Goal: Check status: Check status

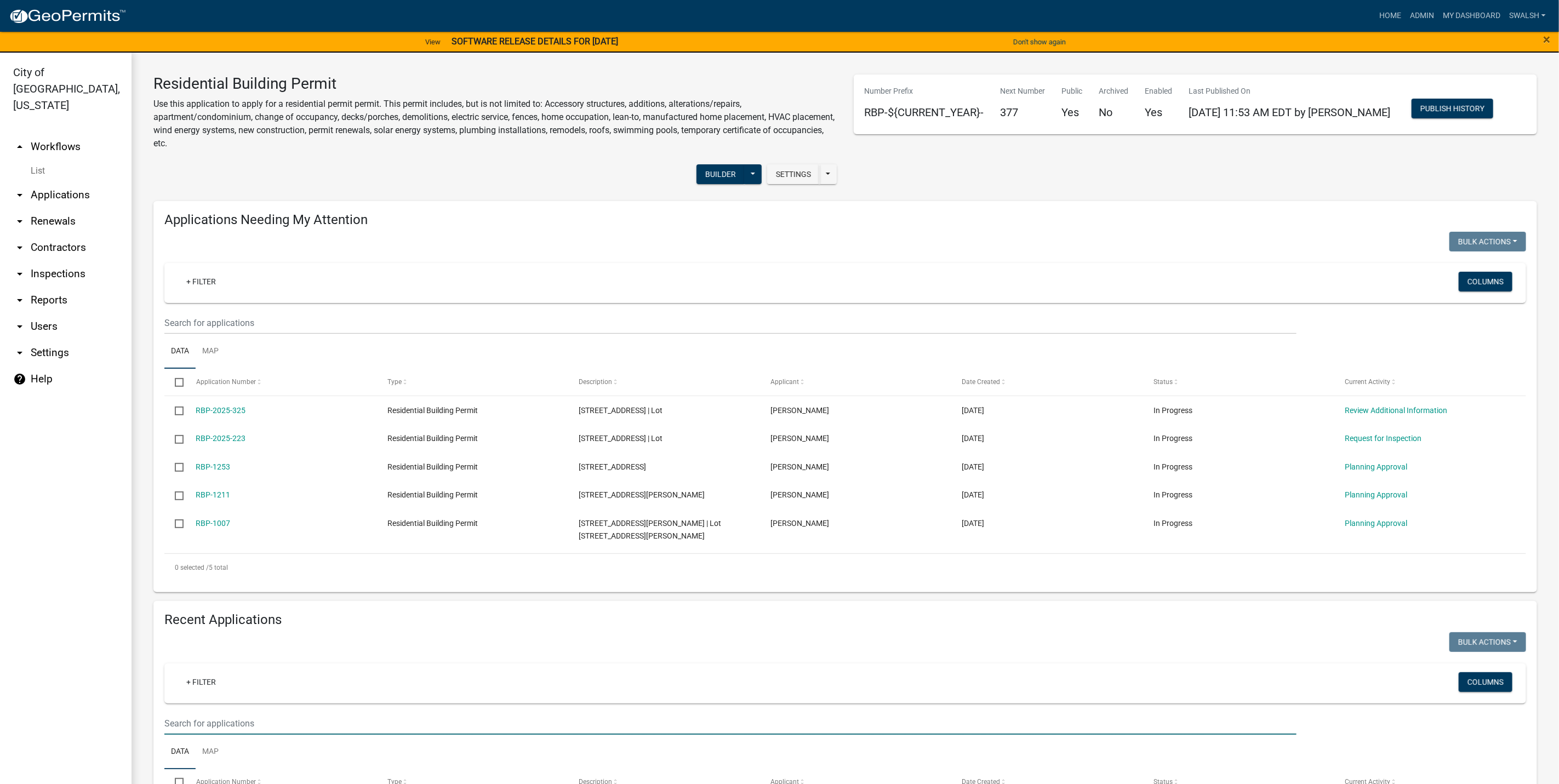
click at [215, 720] on input "text" at bounding box center [731, 724] width 1132 height 23
type input "1407"
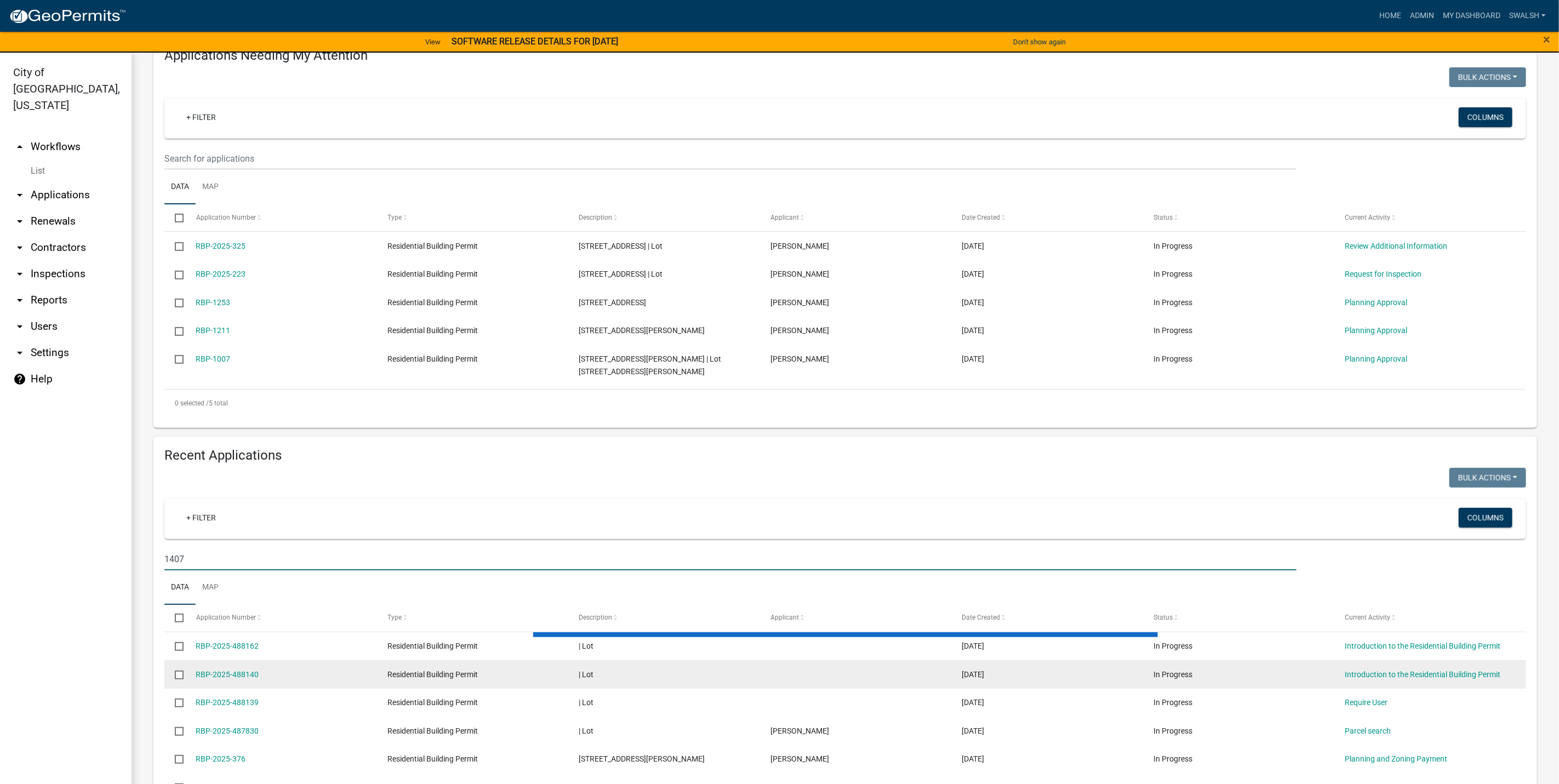
scroll to position [135, 0]
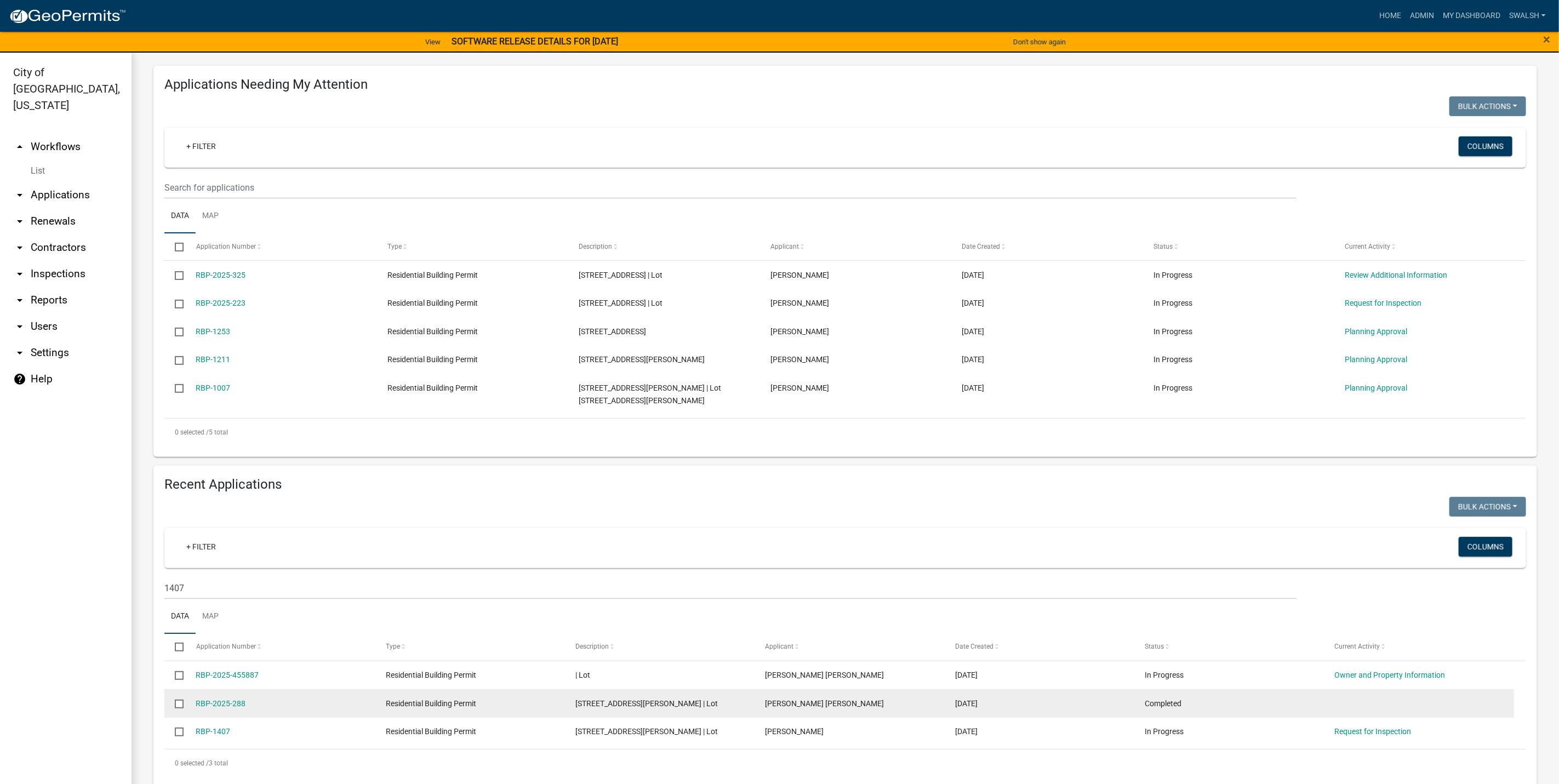
click at [215, 697] on div "RBP-2025-288" at bounding box center [281, 703] width 169 height 13
click at [217, 699] on link "RBP-2025-288" at bounding box center [221, 703] width 50 height 9
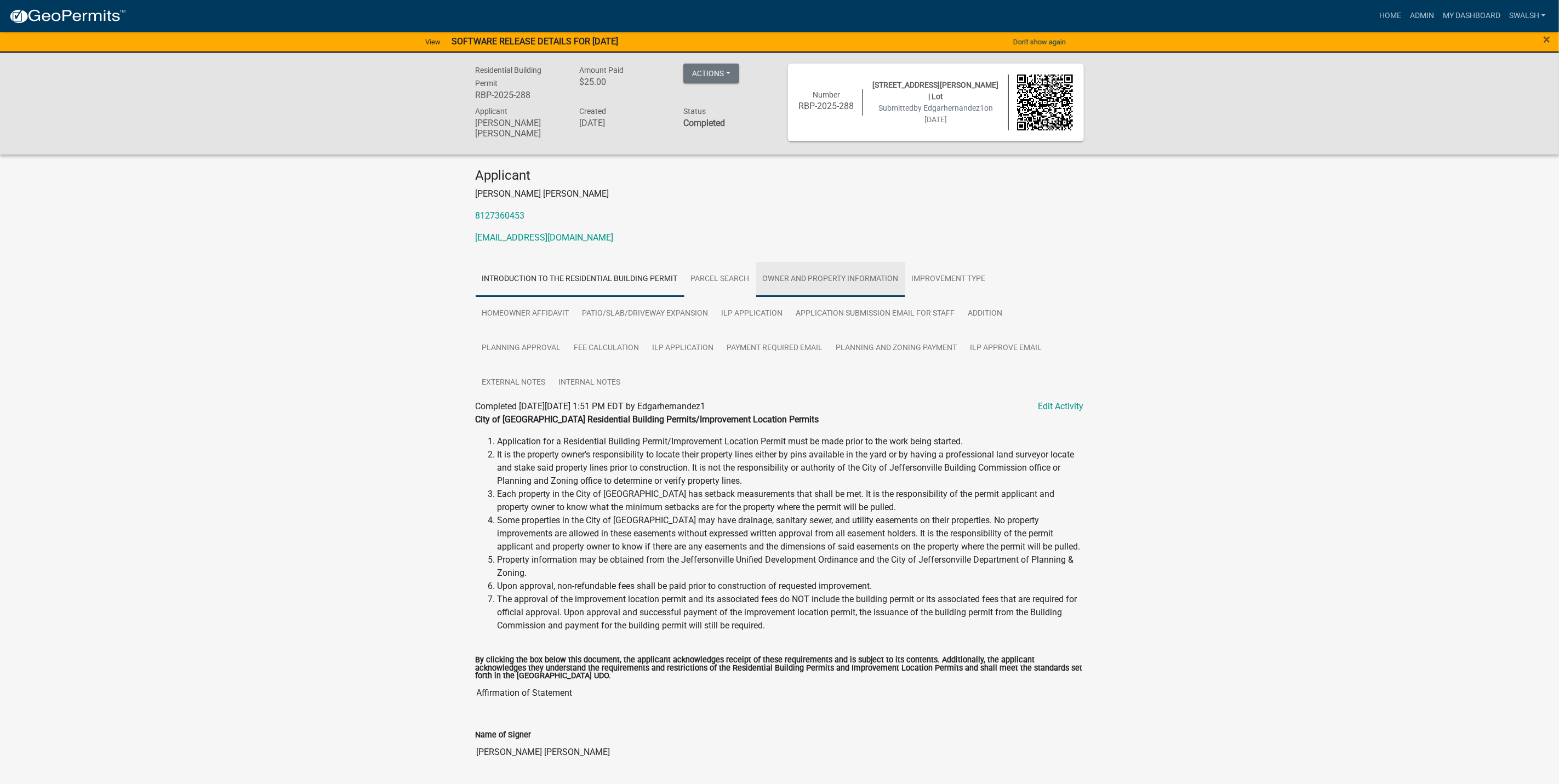
click at [809, 268] on link "Owner and Property Information" at bounding box center [830, 279] width 149 height 35
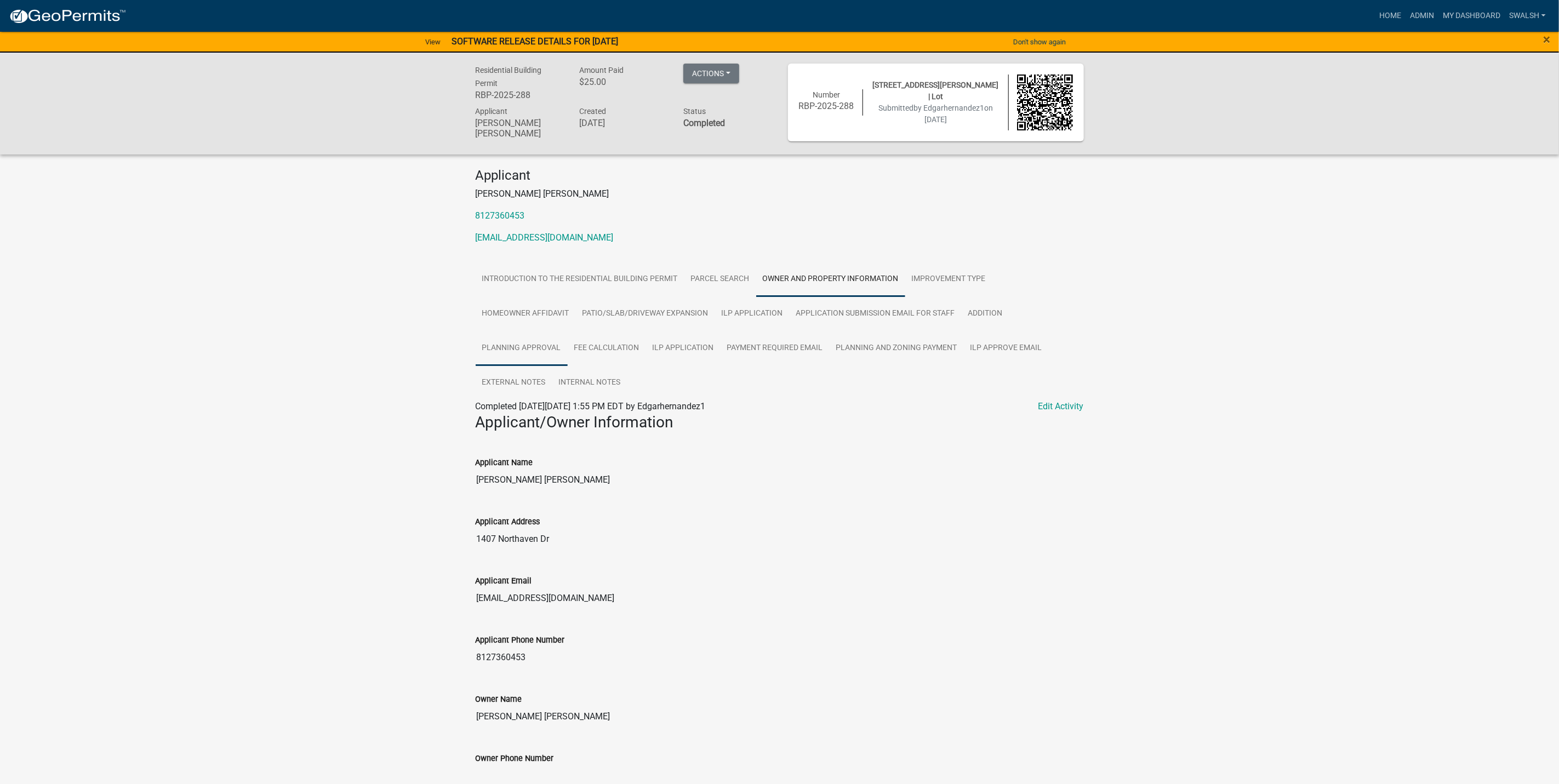
click at [499, 355] on link "Planning Approval" at bounding box center [522, 348] width 92 height 35
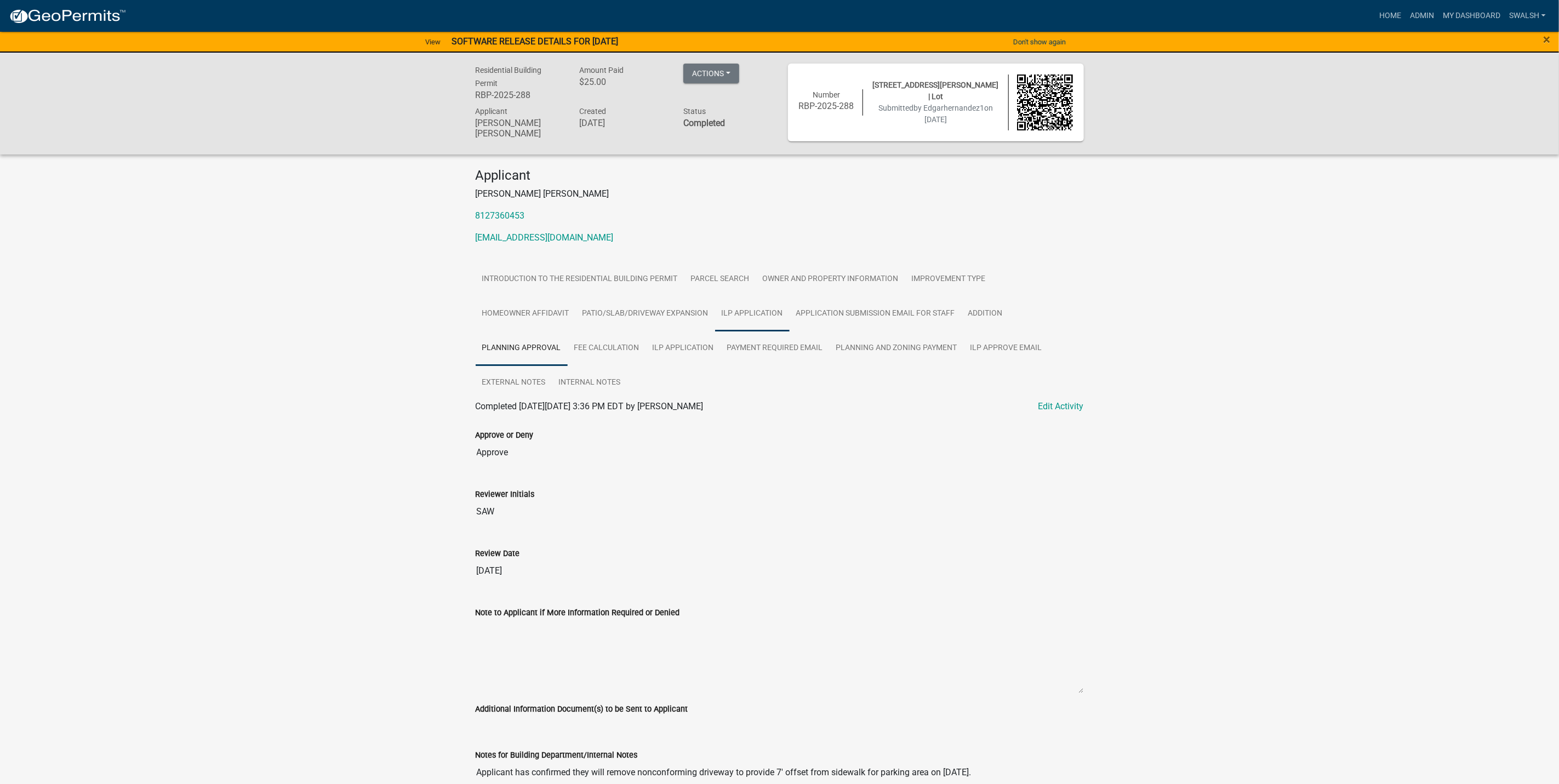
click at [759, 321] on link "ILP Application" at bounding box center [752, 314] width 75 height 35
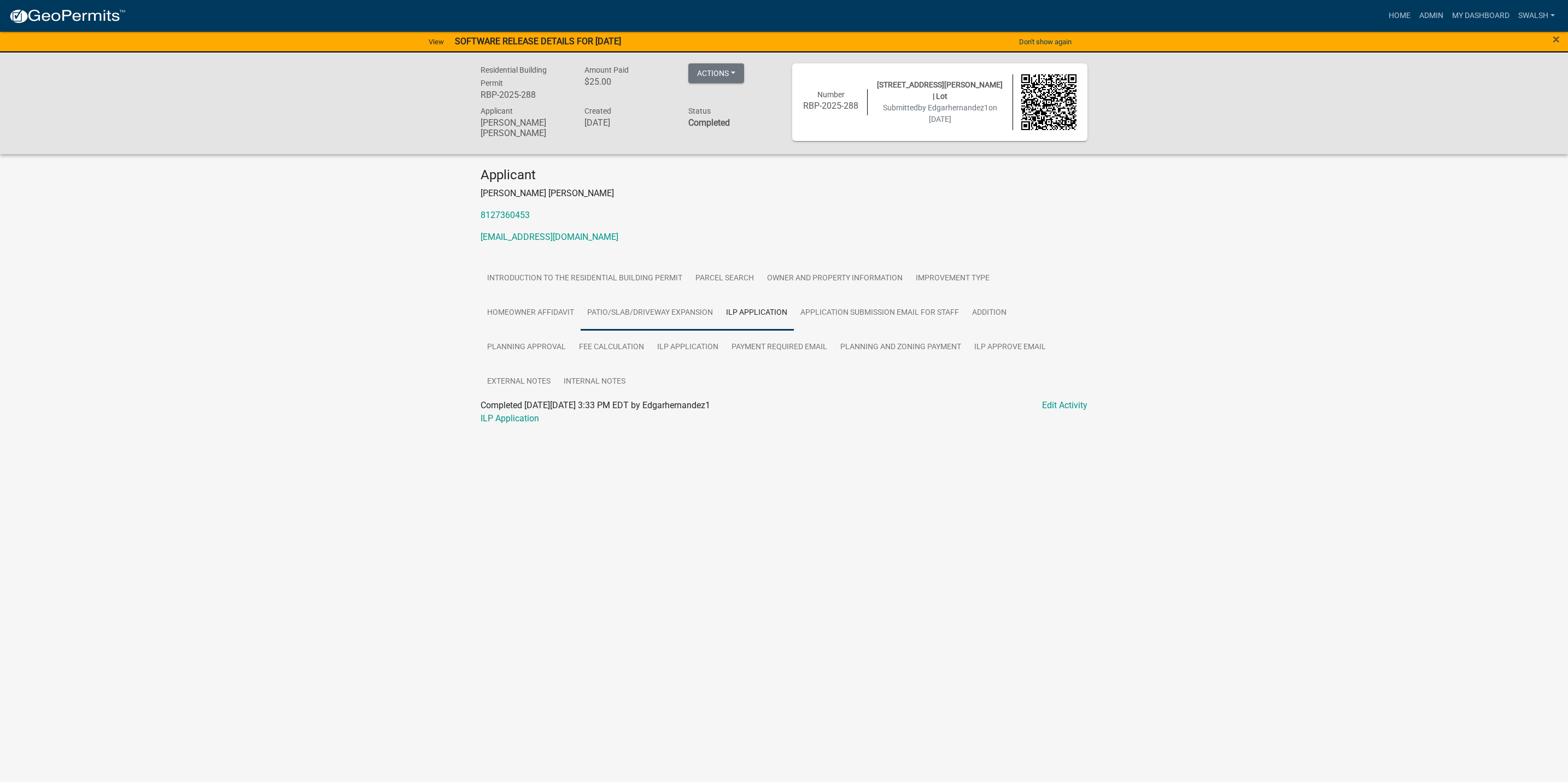
click at [699, 322] on link "Patio/Slab/Driveway Expansion" at bounding box center [650, 313] width 139 height 35
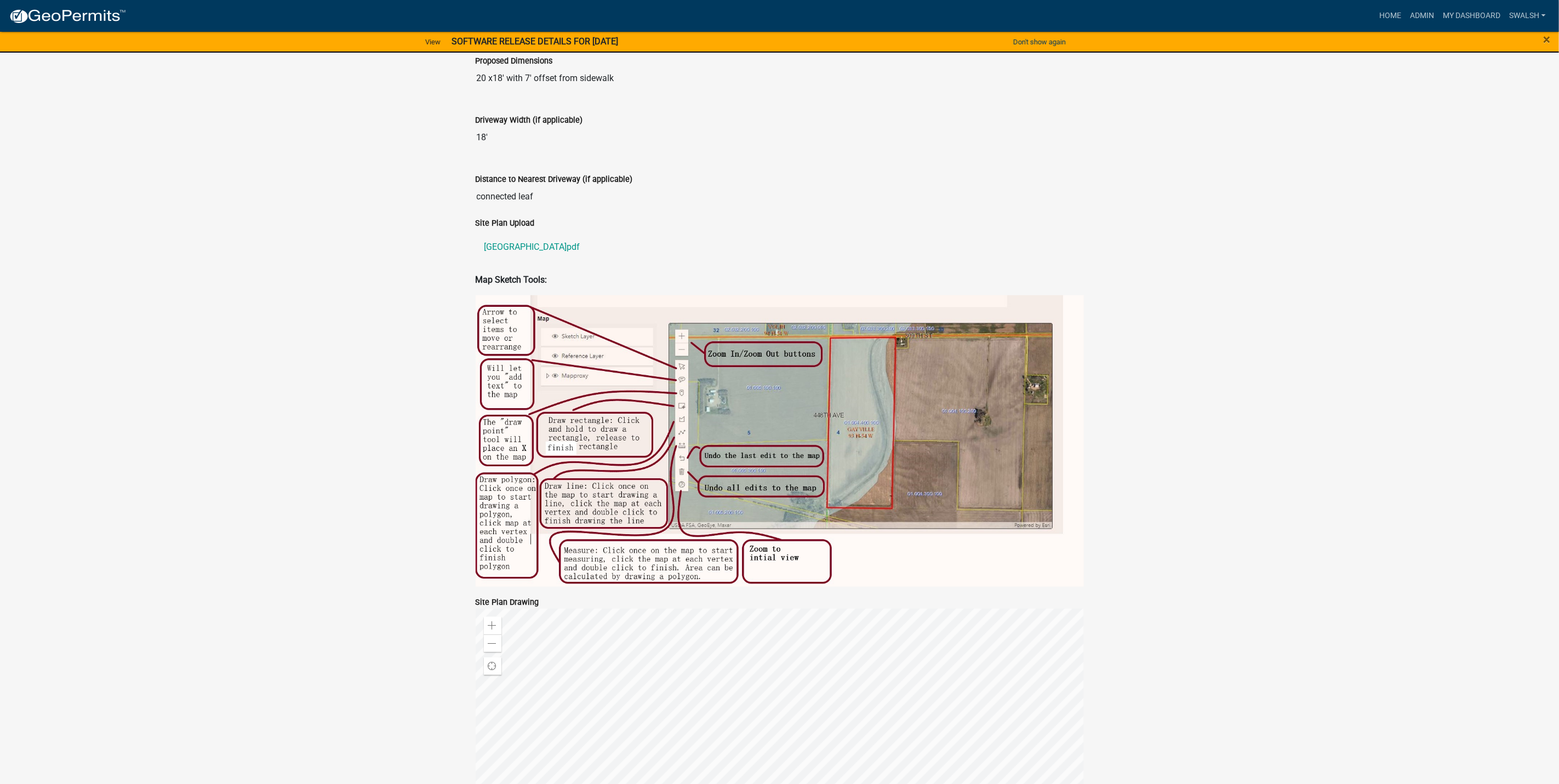
scroll to position [432, 0]
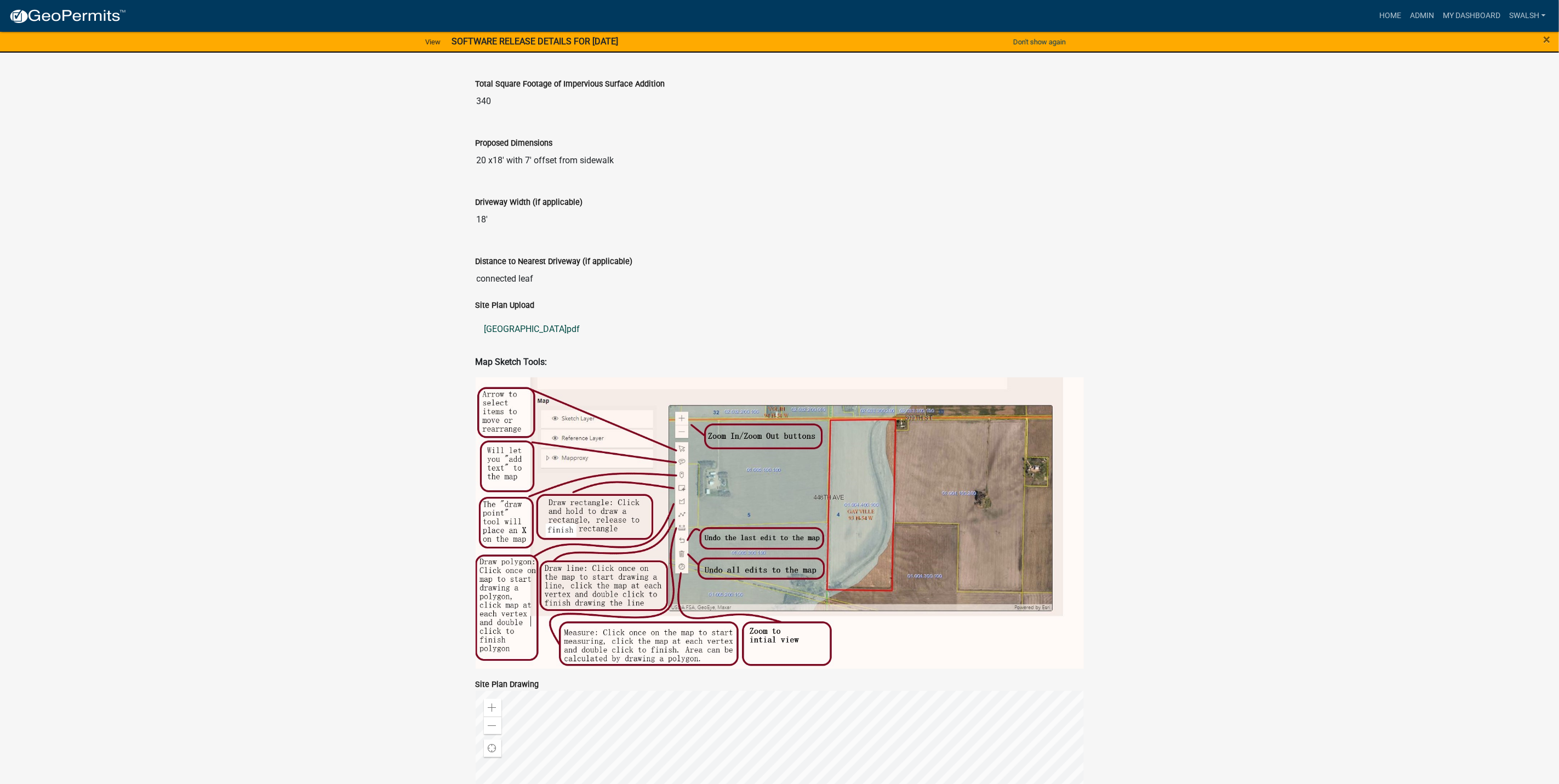
click at [518, 331] on link "[GEOGRAPHIC_DATA]pdf" at bounding box center [780, 329] width 609 height 26
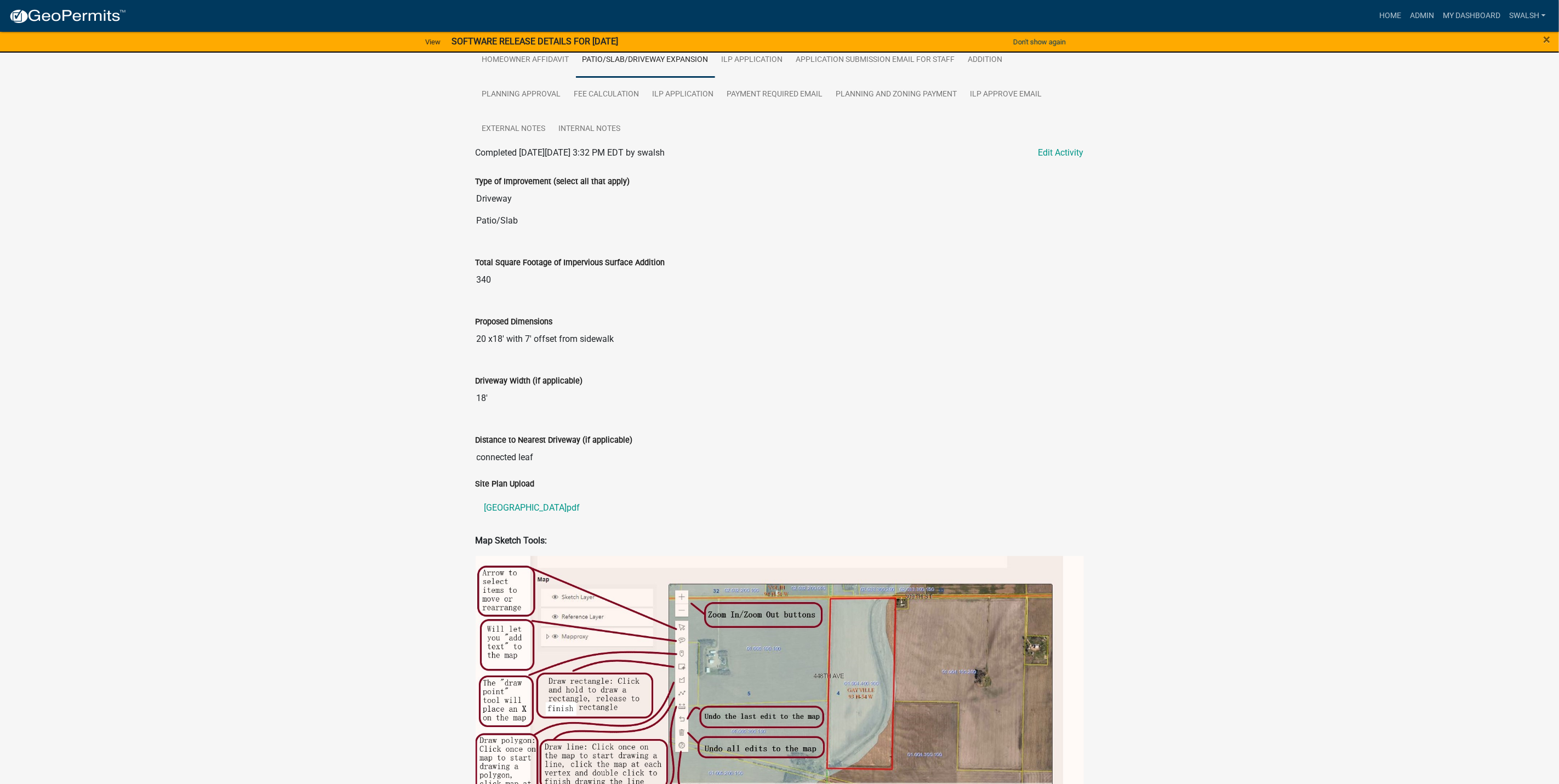
scroll to position [103, 0]
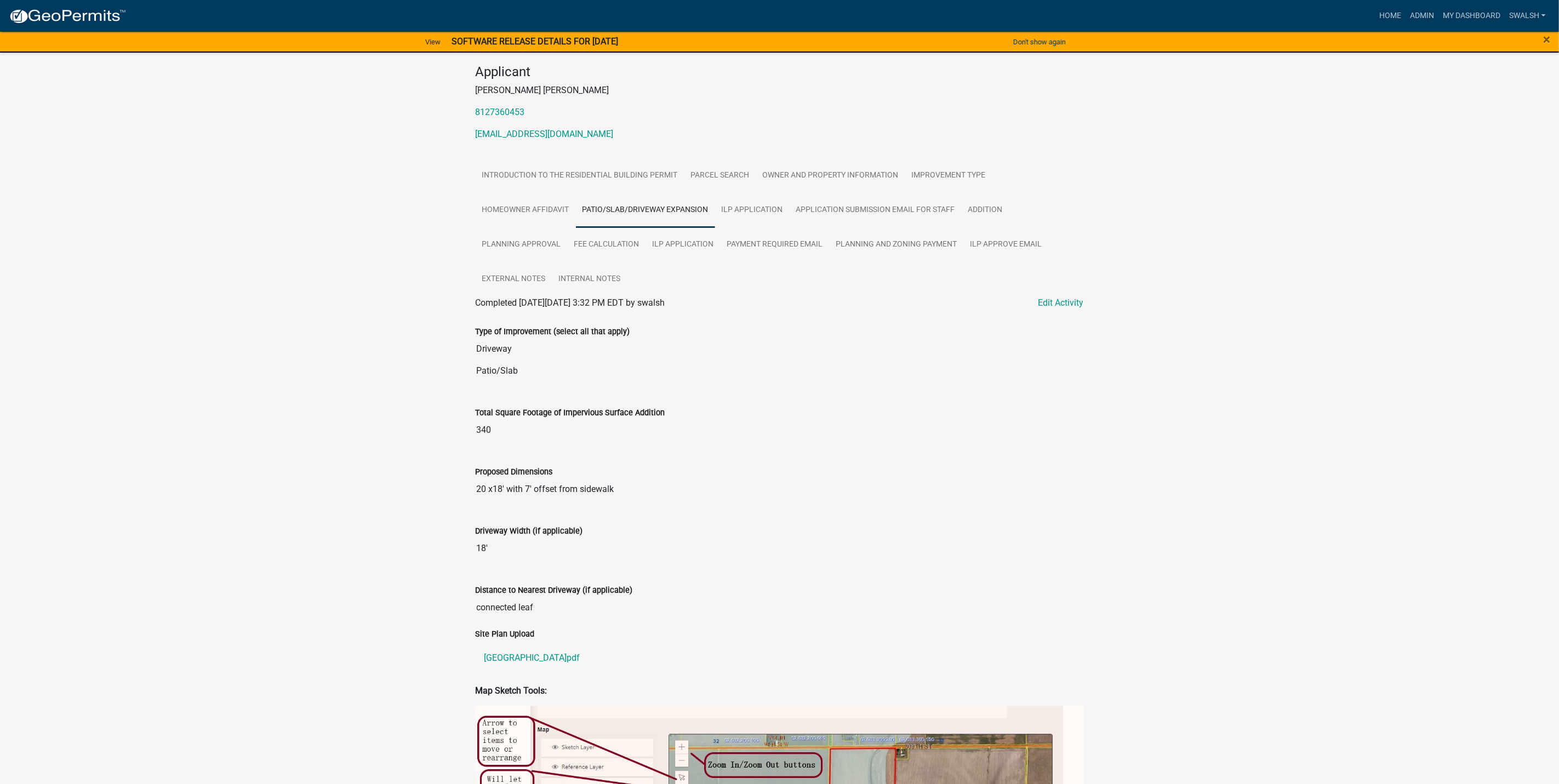
drag, startPoint x: 681, startPoint y: 494, endPoint x: 445, endPoint y: 499, distance: 236.1
click at [445, 499] on div "Residential Building Permit RBP-2025-288 Amount Paid $25.00 Actions View receip…" at bounding box center [779, 686] width 1559 height 1475
click at [712, 406] on div "Total Square Footage of Impervious Surface Addition 340" at bounding box center [780, 416] width 609 height 51
click at [513, 137] on link "[EMAIL_ADDRESS][DOMAIN_NAME]" at bounding box center [544, 134] width 138 height 11
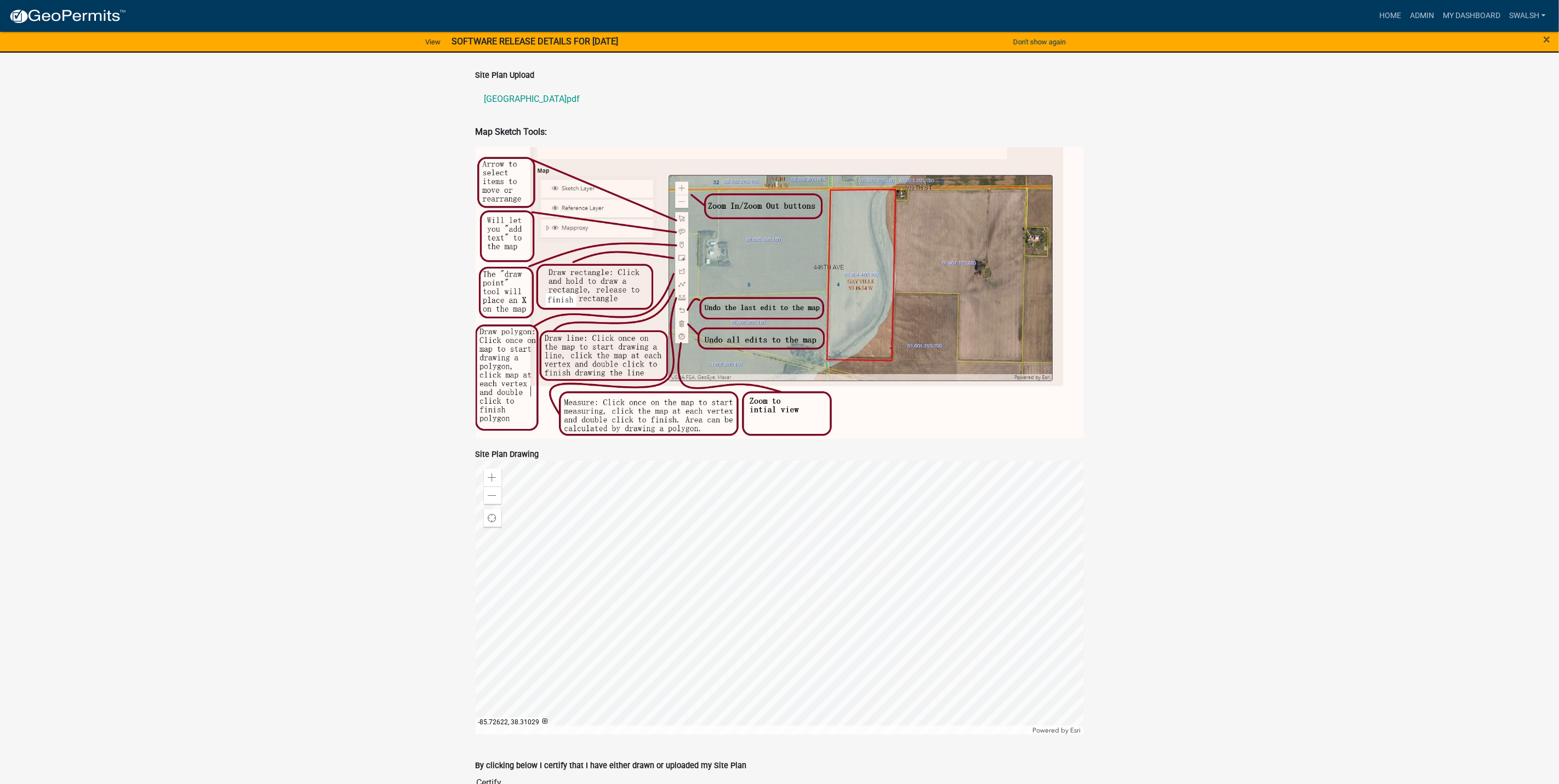
scroll to position [350, 0]
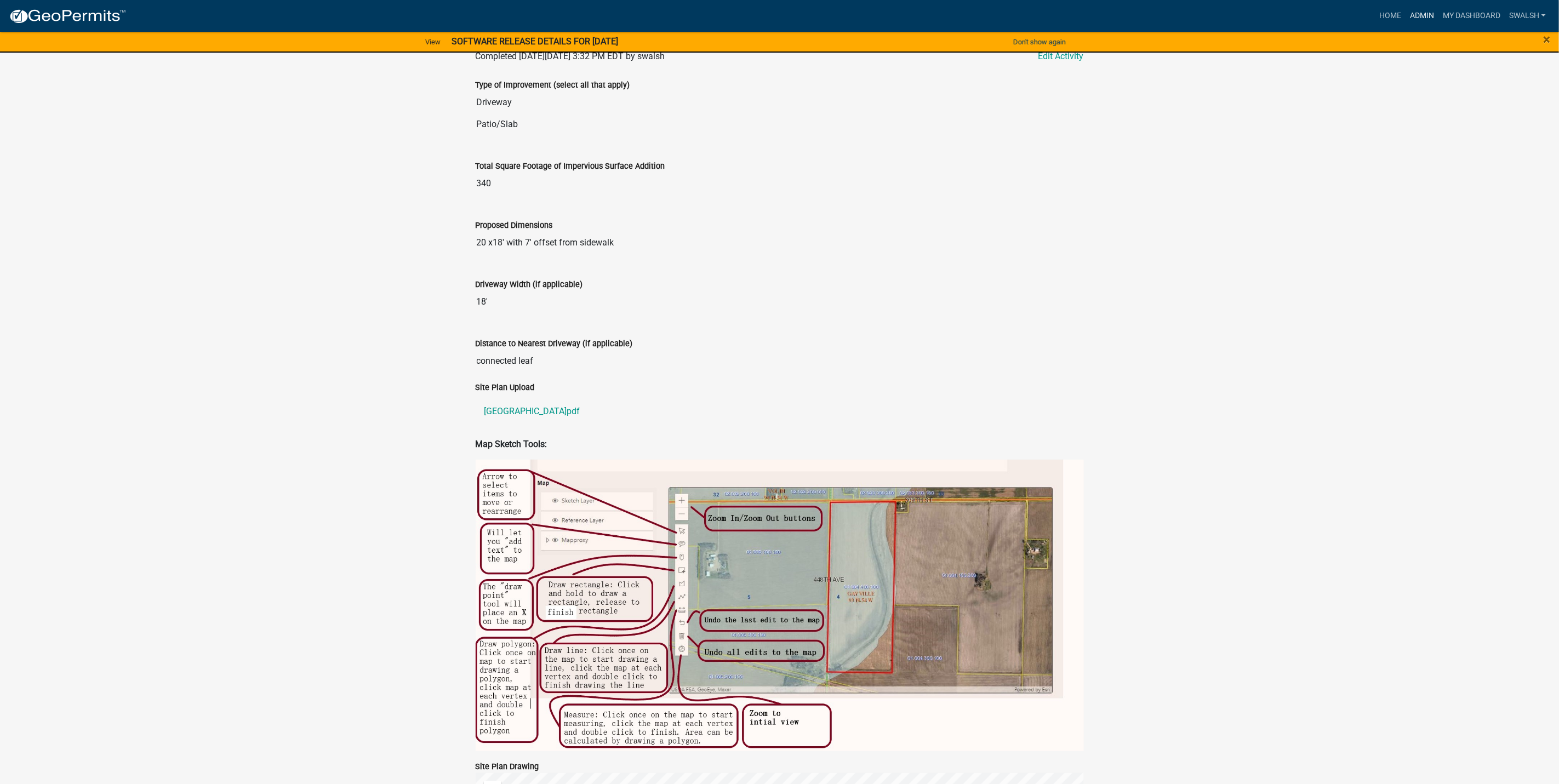
click at [1413, 11] on link "Admin" at bounding box center [1422, 16] width 33 height 21
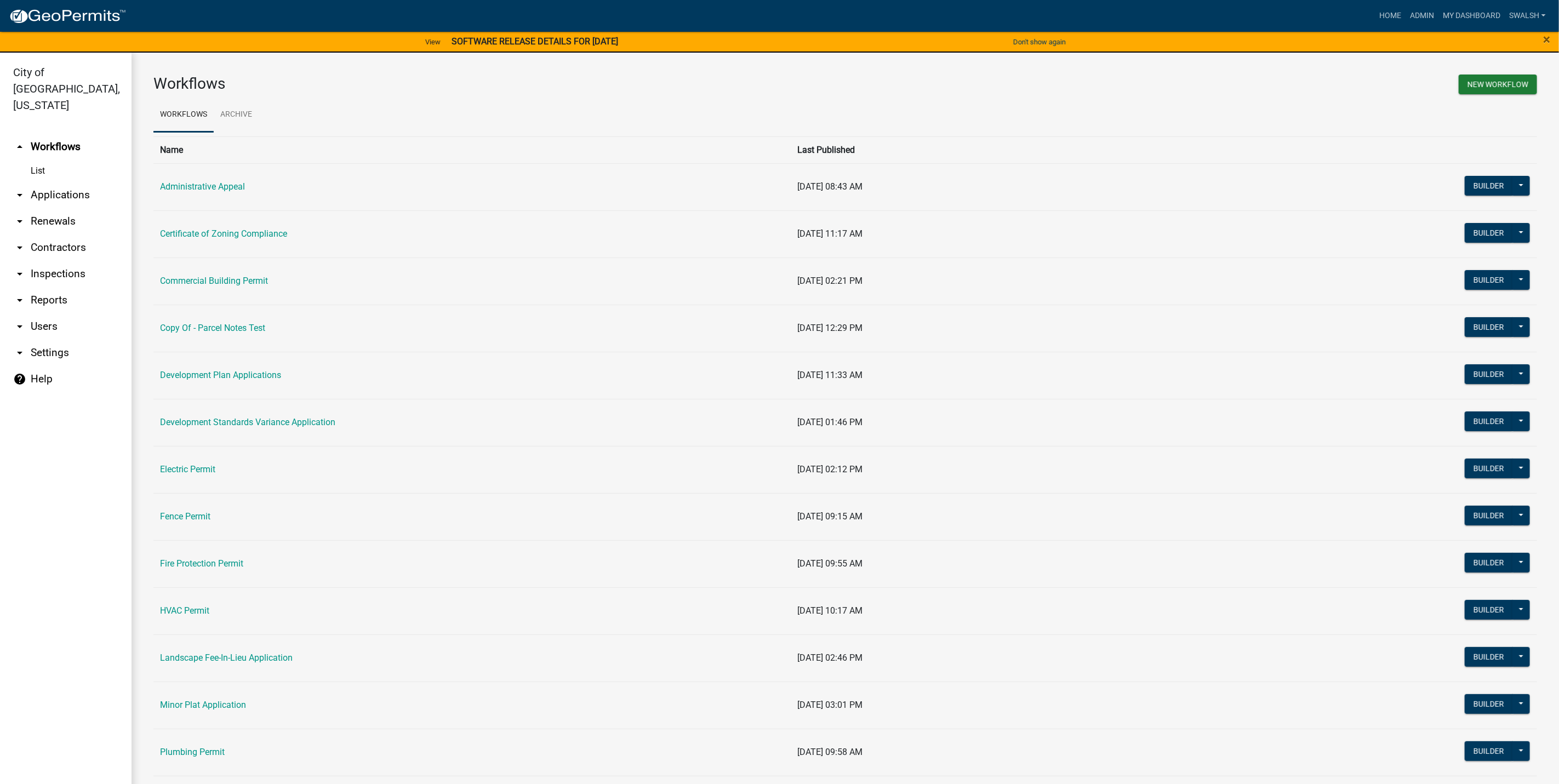
click at [59, 182] on link "arrow_drop_down Applications" at bounding box center [66, 195] width 131 height 26
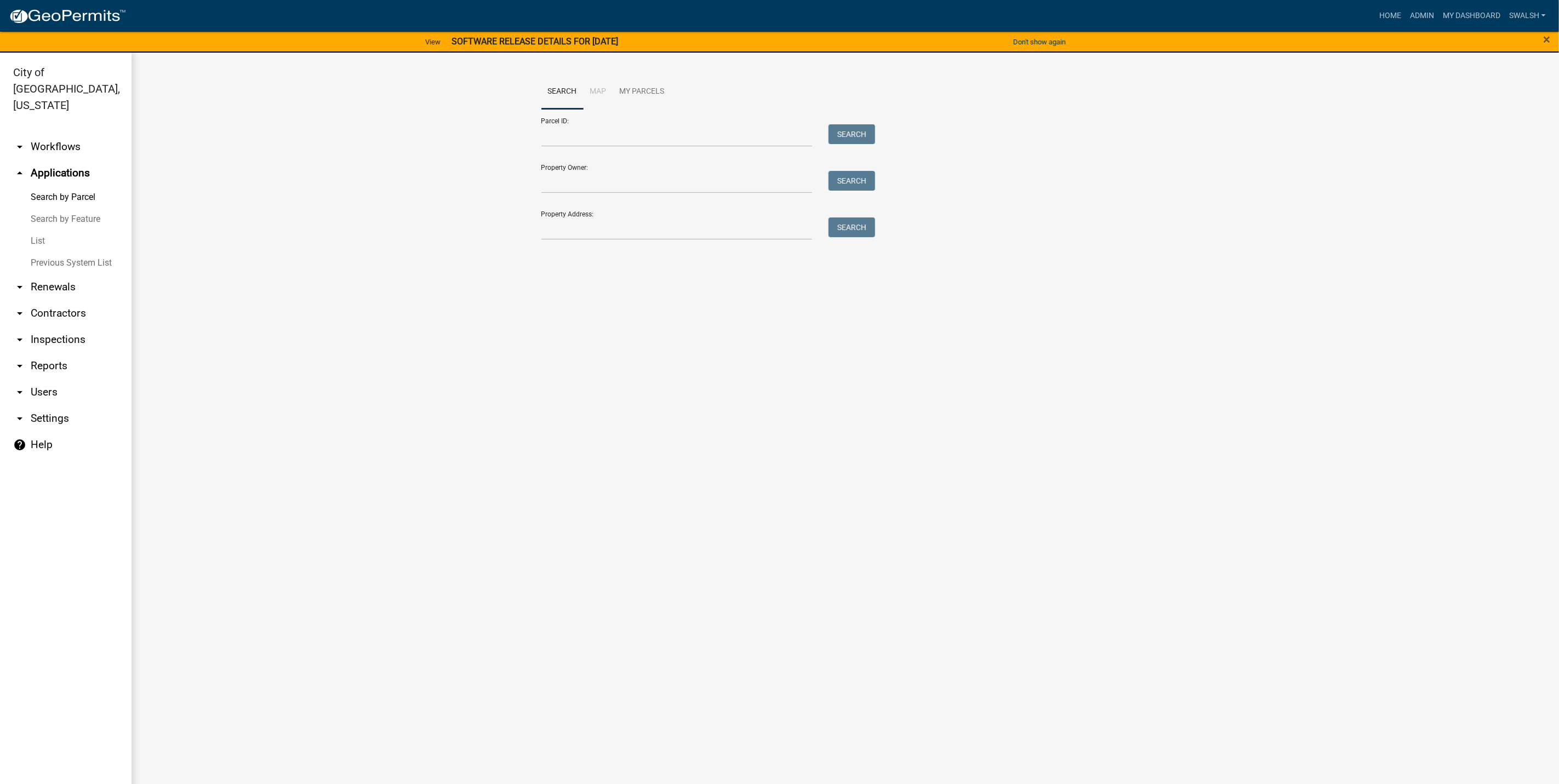
click at [603, 219] on div "Property Address: Search" at bounding box center [706, 221] width 329 height 38
click at [599, 226] on input "Property Address:" at bounding box center [676, 229] width 271 height 23
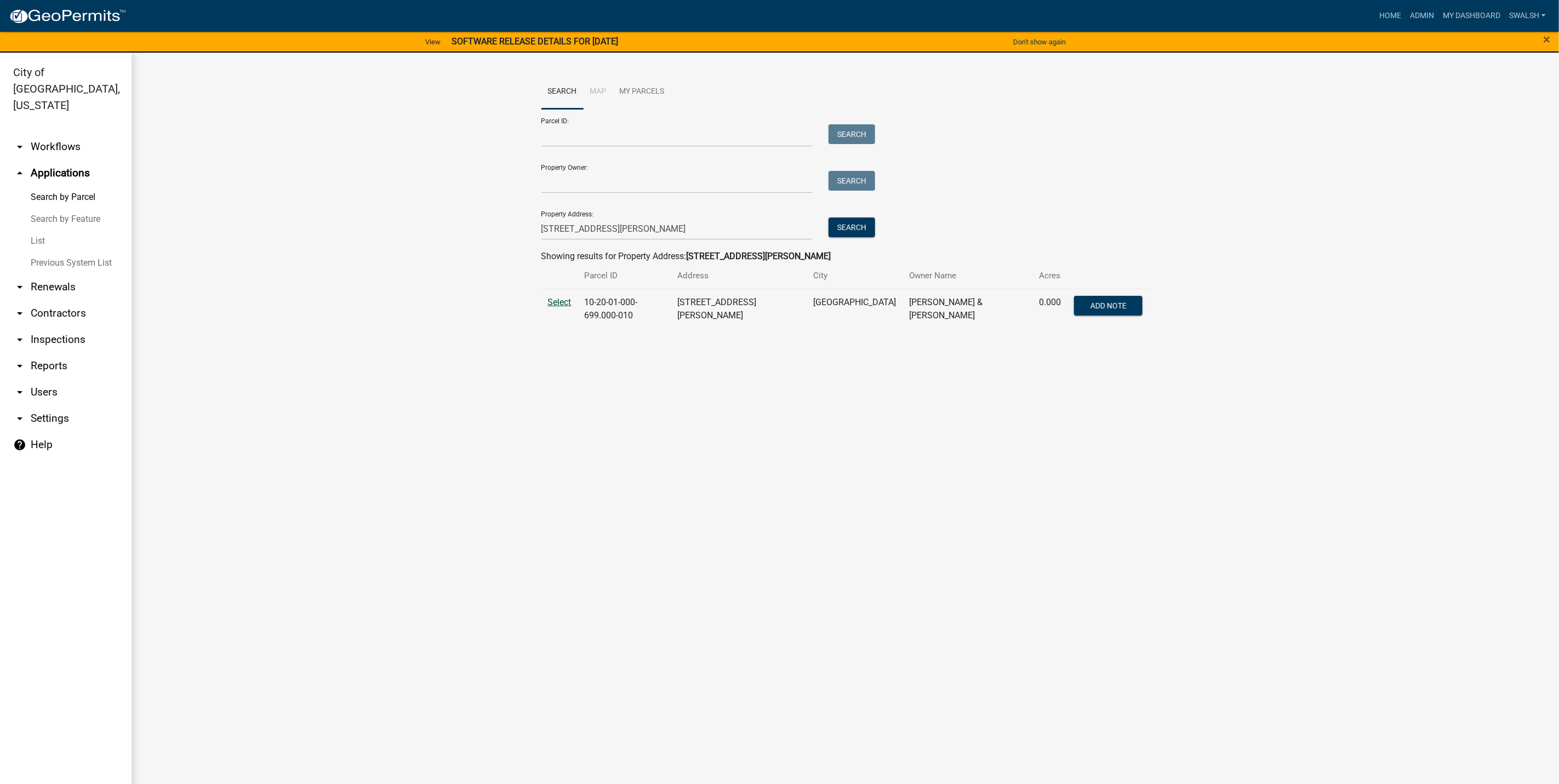
click at [561, 303] on span "Select" at bounding box center [559, 302] width 23 height 11
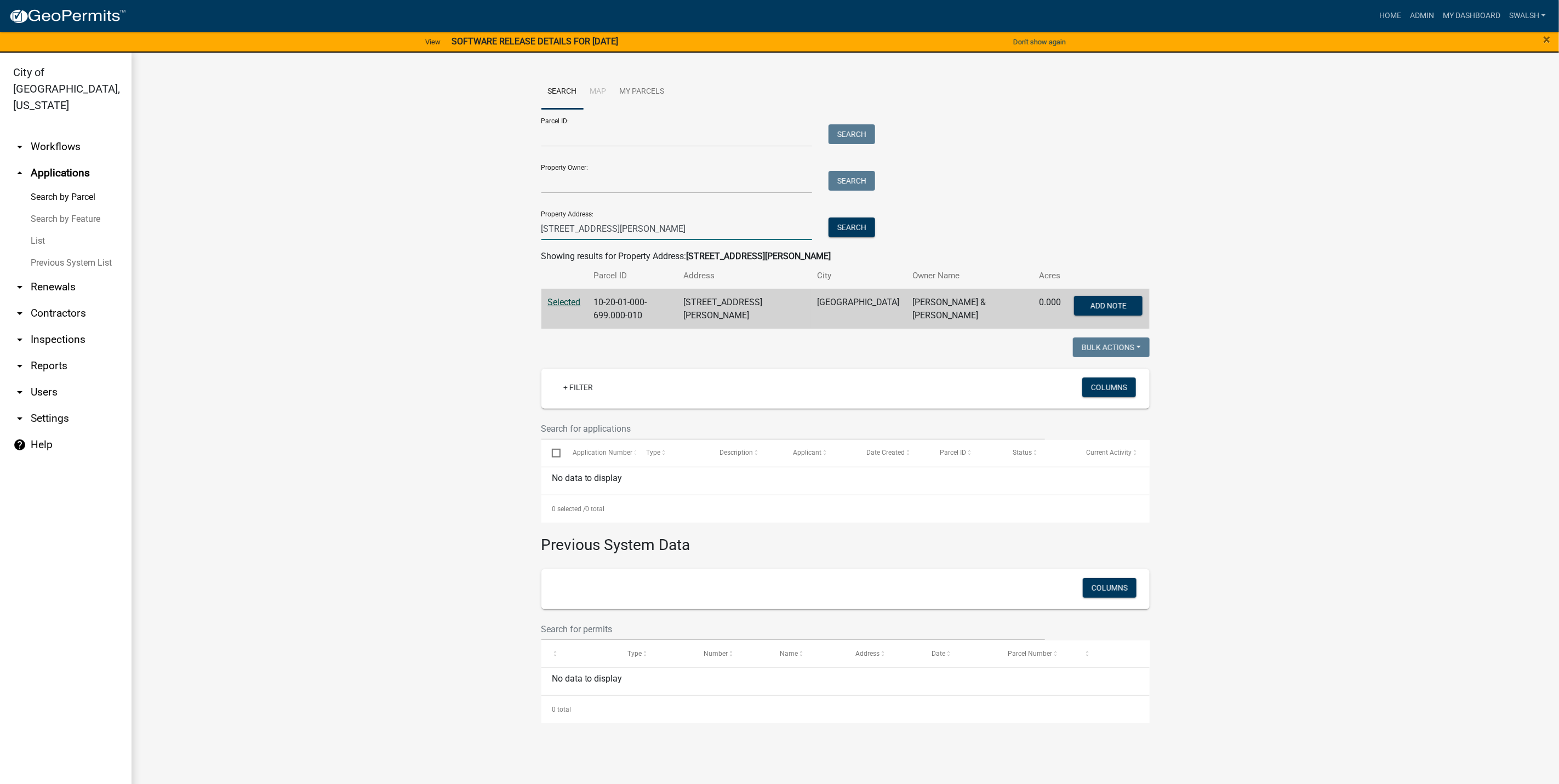
drag, startPoint x: 607, startPoint y: 225, endPoint x: 484, endPoint y: 229, distance: 123.1
click at [484, 229] on wm-workflow-application-search-view "Search Map My Parcels Parcel ID: Search Property Owner: Search Property Address…" at bounding box center [845, 398] width 1384 height 648
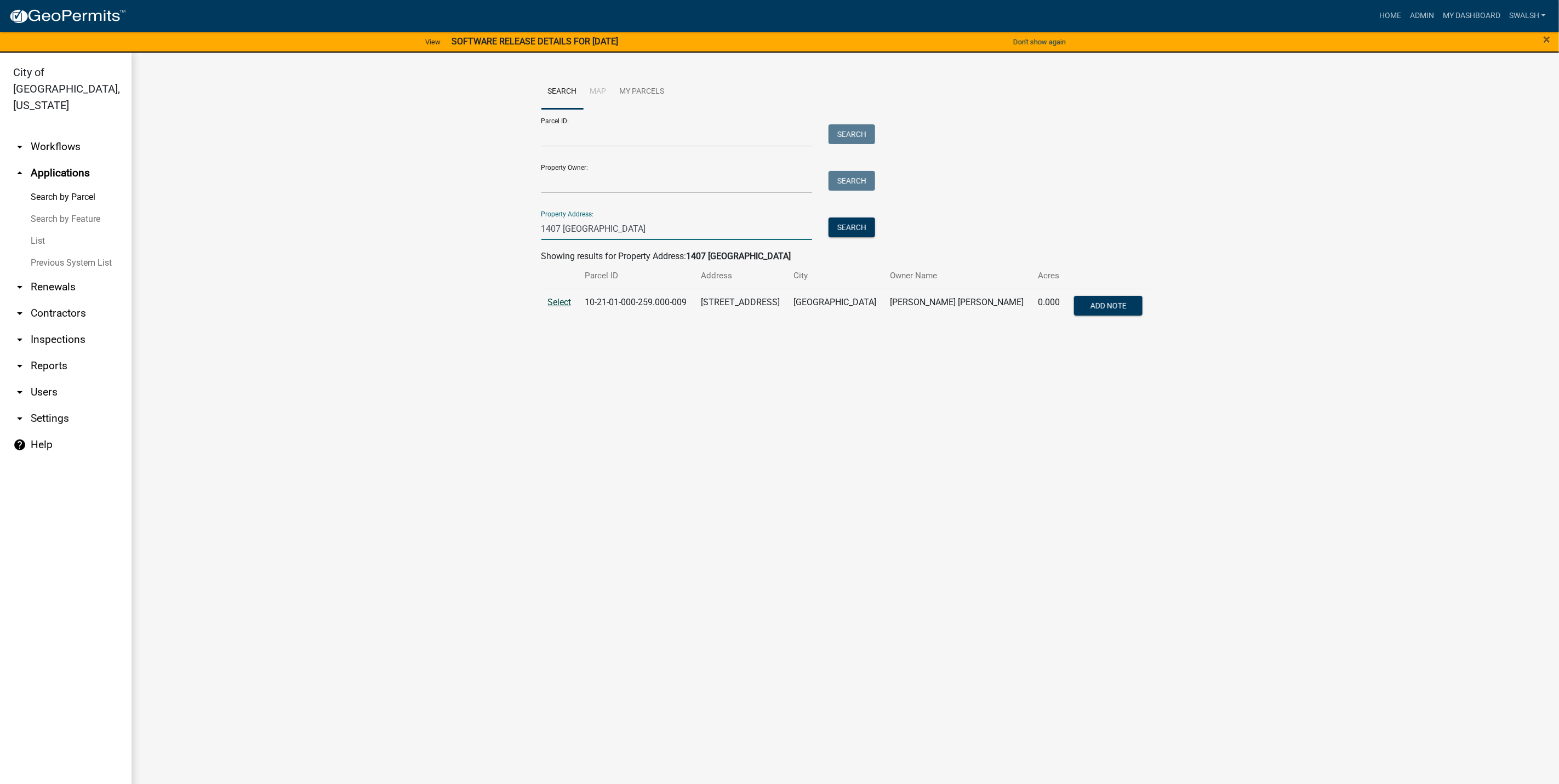
type input "1407 [GEOGRAPHIC_DATA]"
click at [553, 300] on span "Select" at bounding box center [559, 302] width 23 height 11
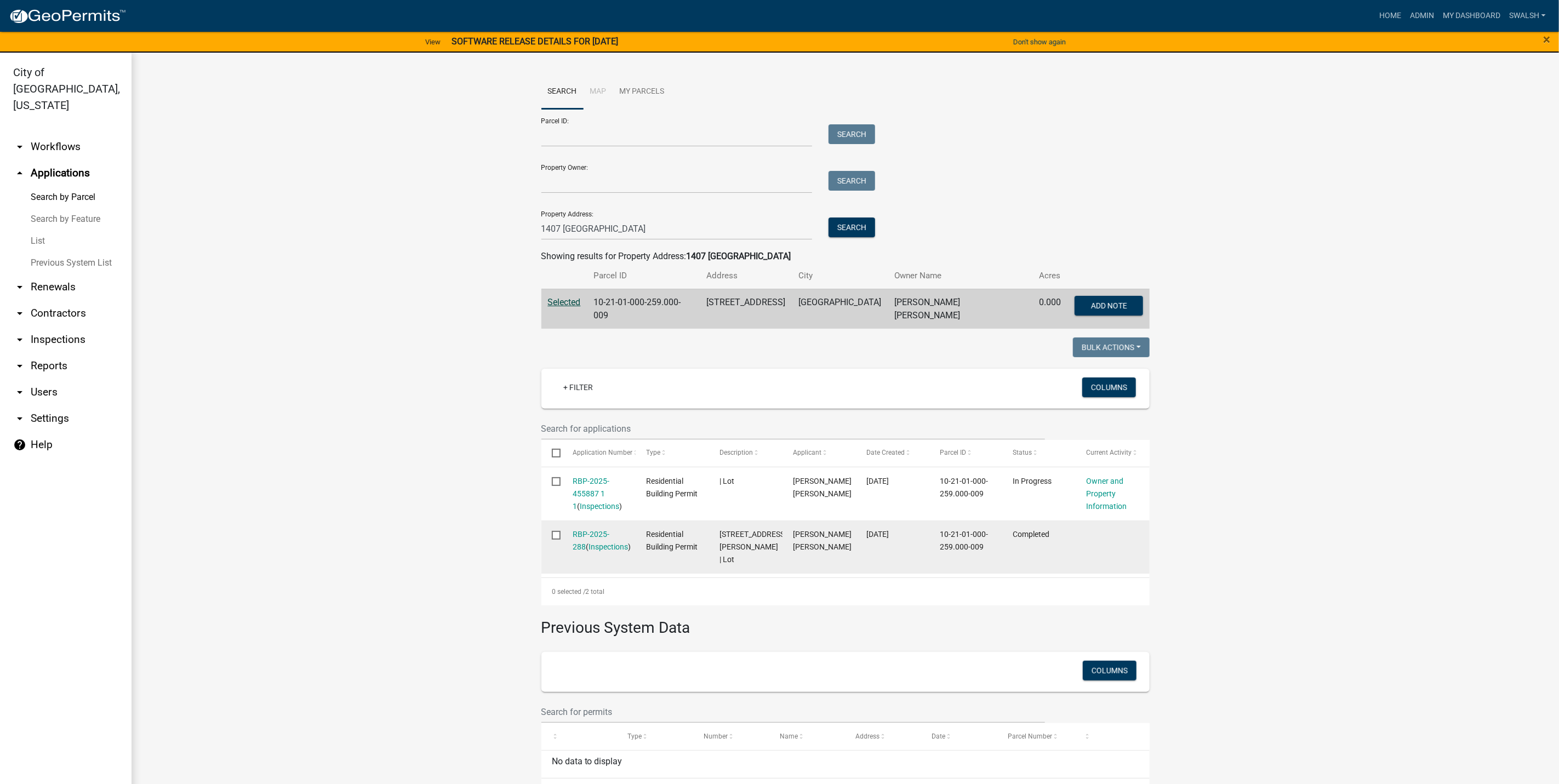
click at [590, 523] on datatable-body-cell "RBP-2025-288 ( Inspections )" at bounding box center [599, 547] width 73 height 53
click at [590, 530] on link "RBP-2025-288" at bounding box center [591, 540] width 37 height 21
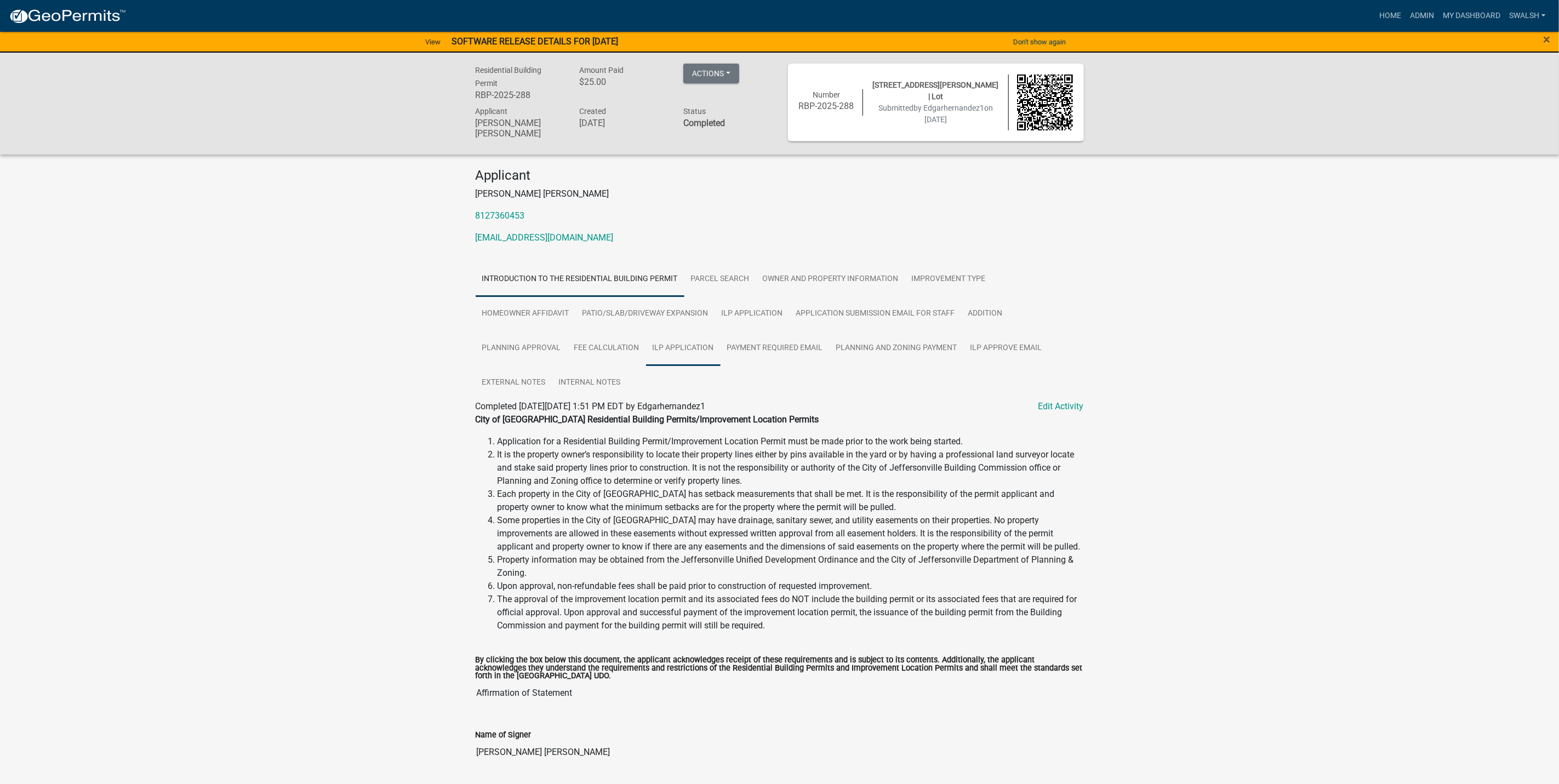
click at [676, 340] on link "ILP Application" at bounding box center [683, 348] width 75 height 35
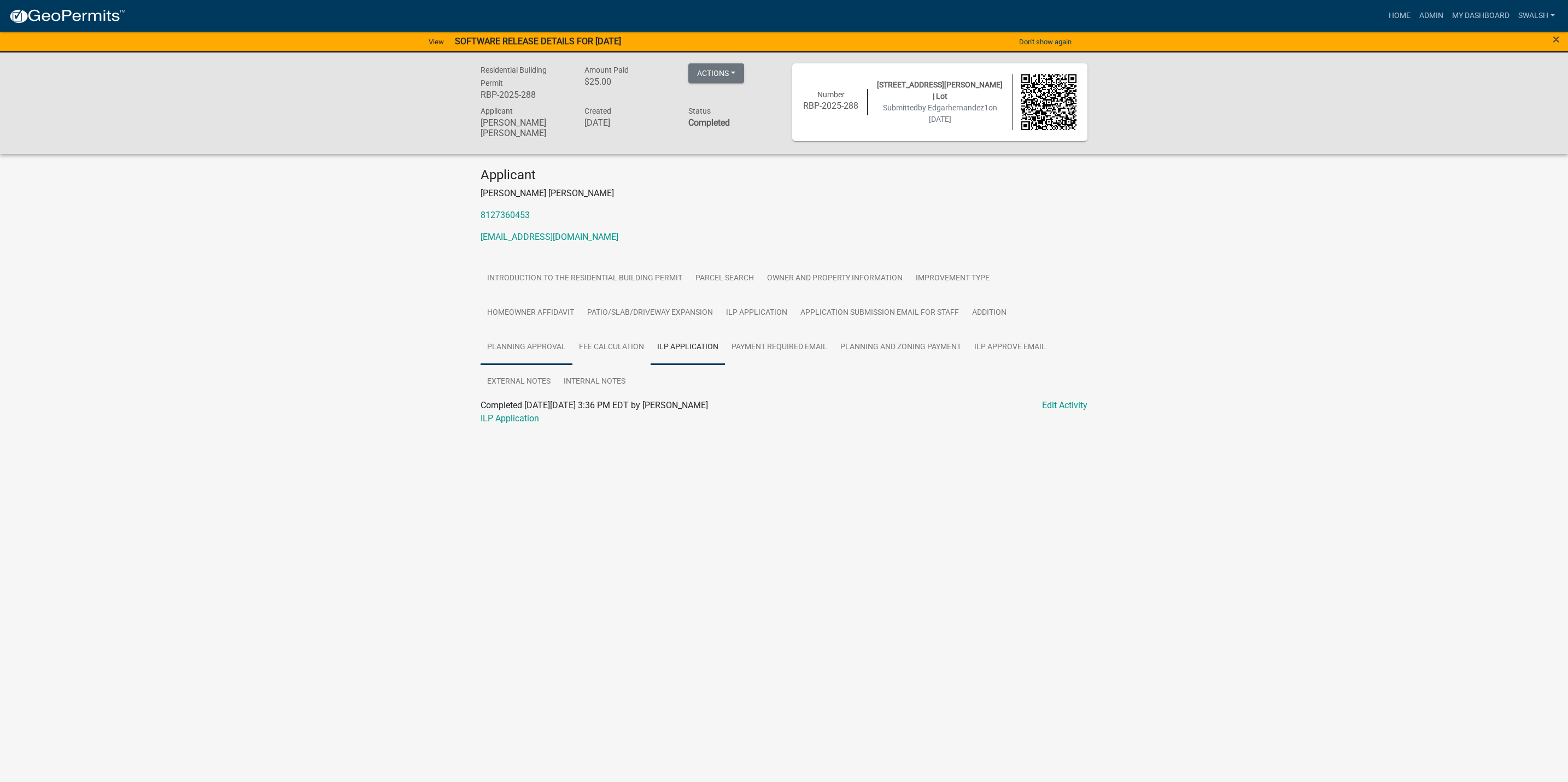
click at [564, 341] on link "Planning Approval" at bounding box center [526, 347] width 92 height 35
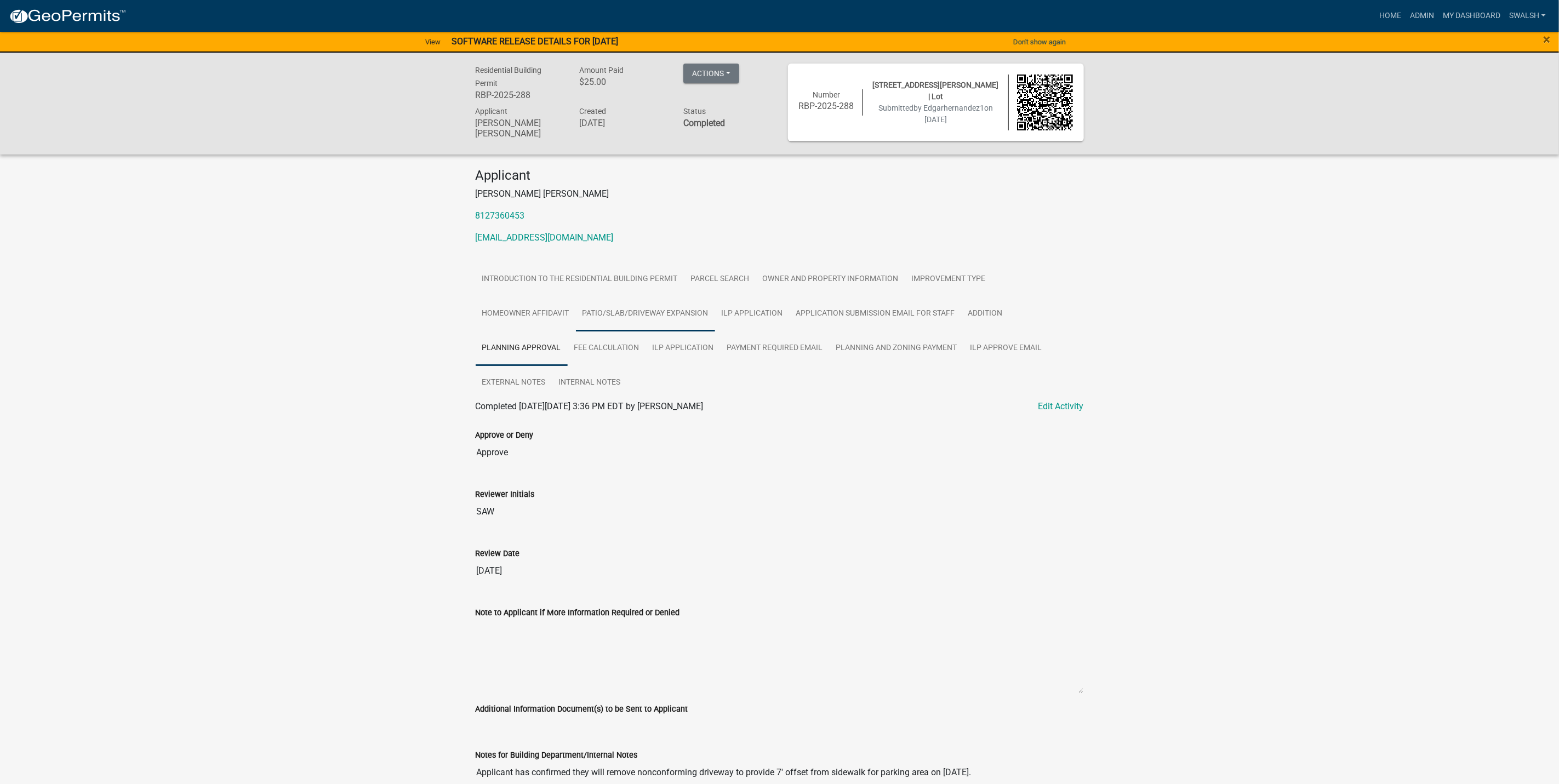
click at [656, 319] on link "Patio/Slab/Driveway Expansion" at bounding box center [645, 314] width 139 height 35
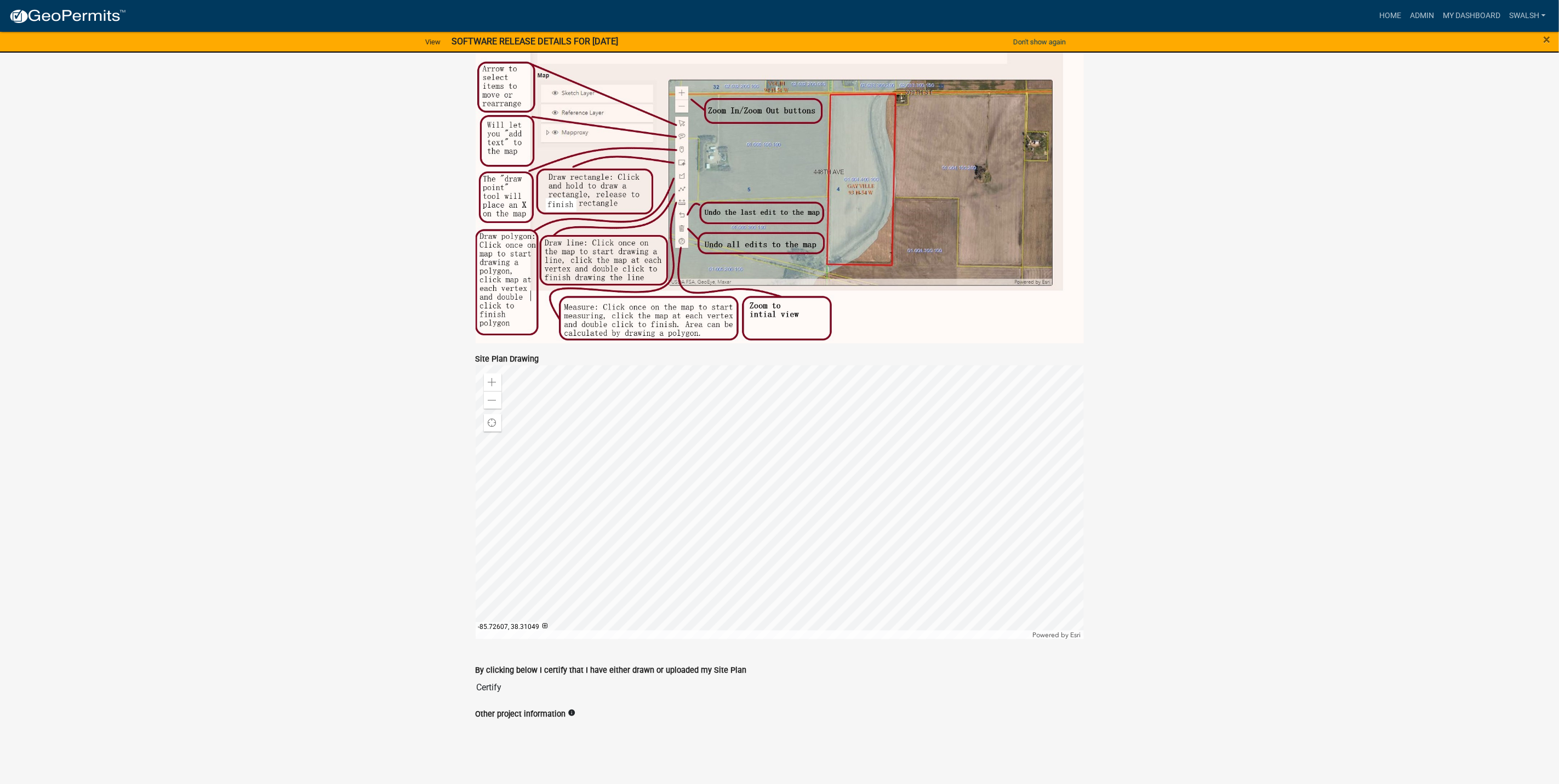
scroll to position [268, 0]
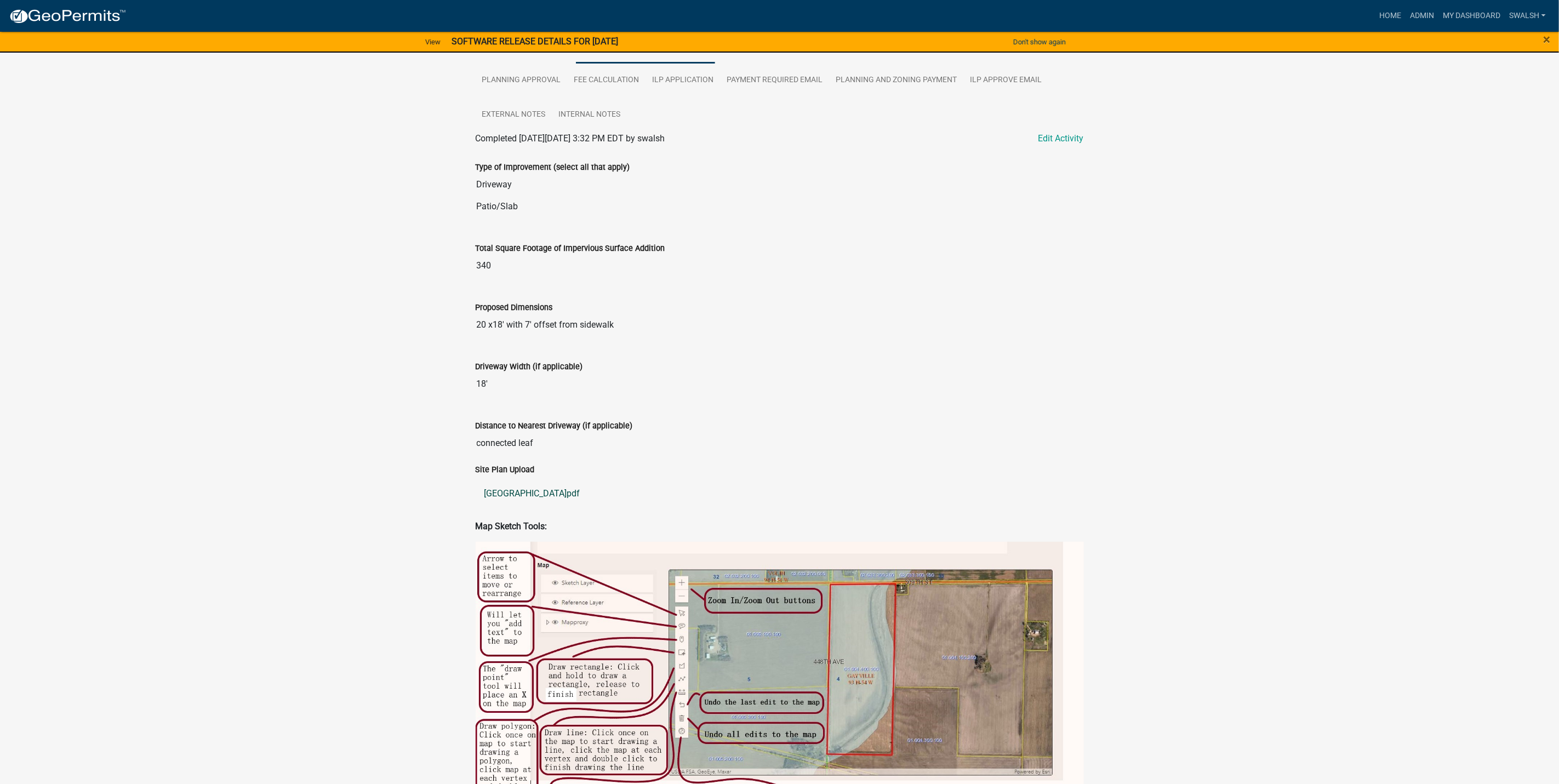
click at [520, 497] on link "[GEOGRAPHIC_DATA]pdf" at bounding box center [780, 493] width 609 height 26
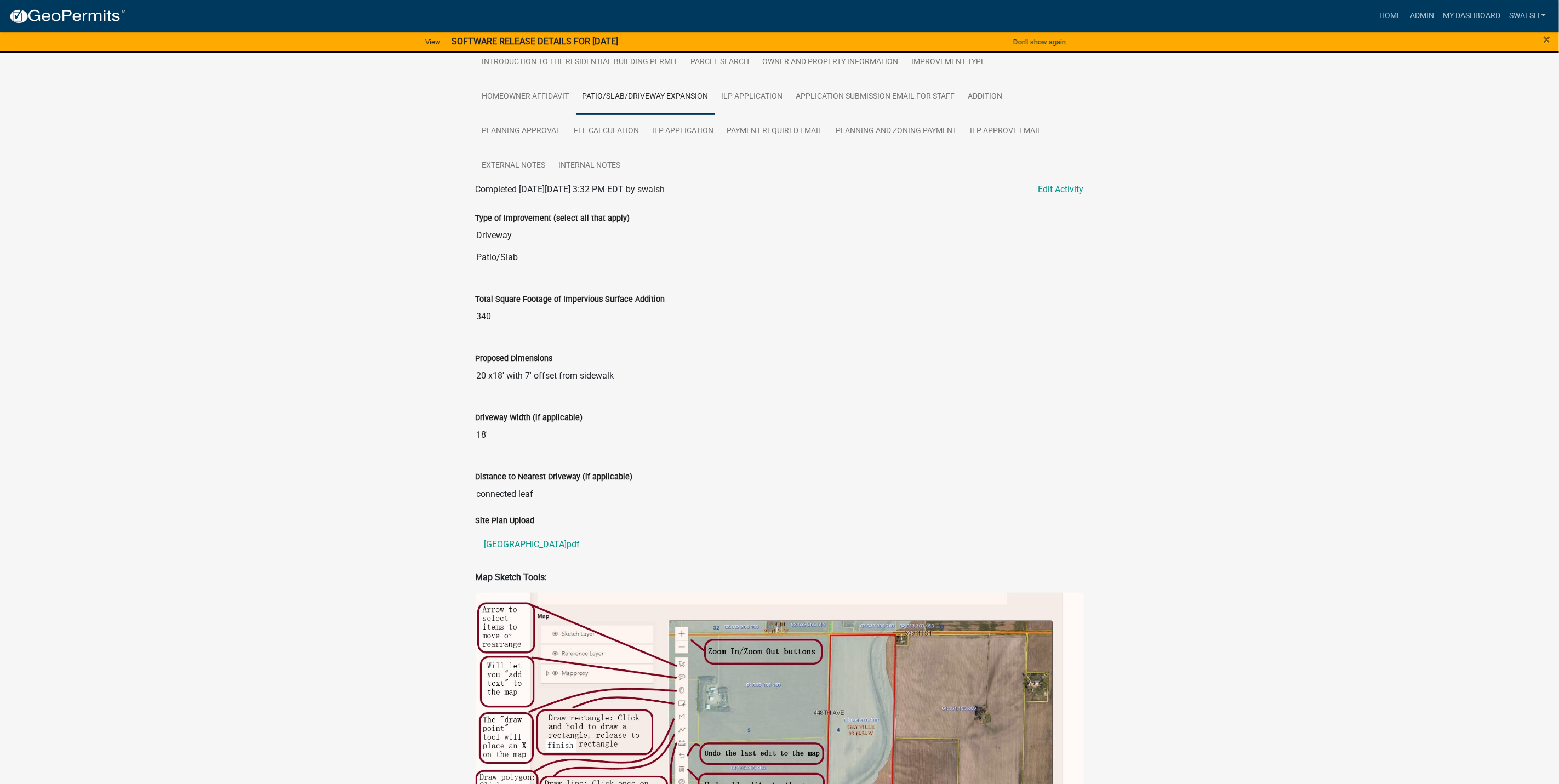
scroll to position [247, 0]
